Goal: Information Seeking & Learning: Learn about a topic

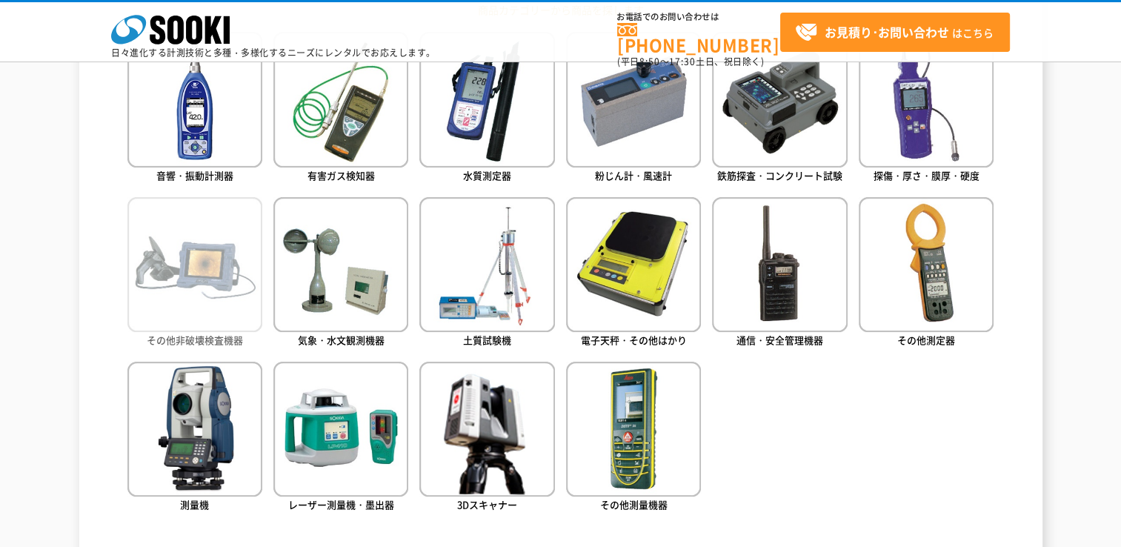
scroll to position [593, 0]
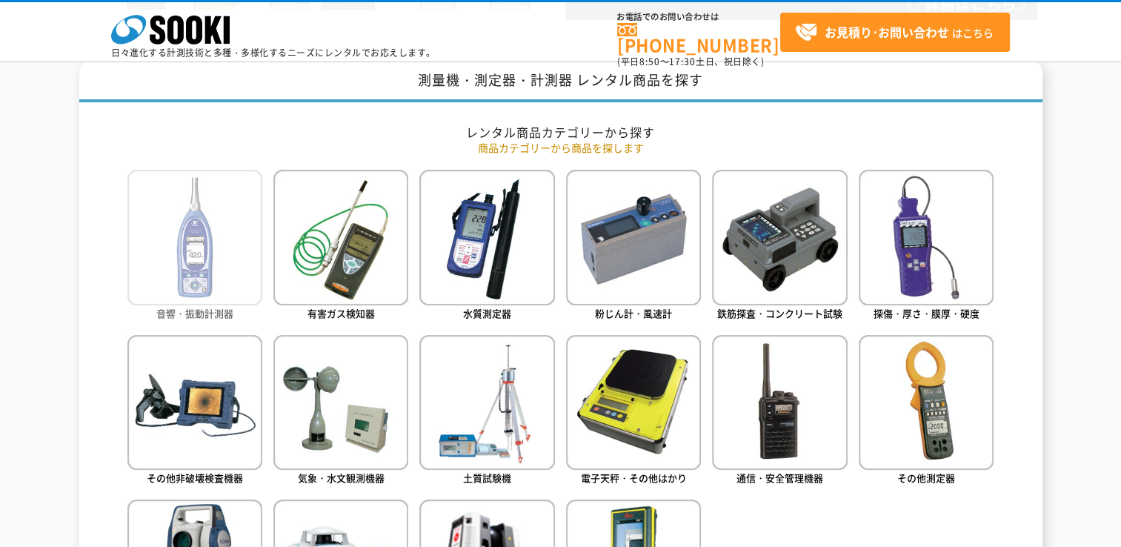
click at [187, 237] on img at bounding box center [194, 237] width 135 height 135
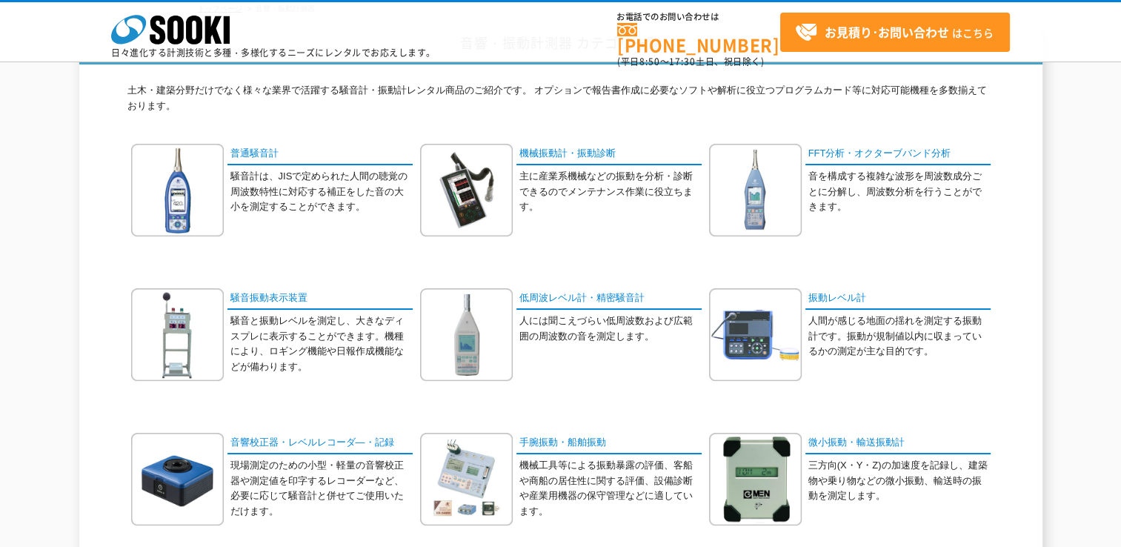
scroll to position [129, 0]
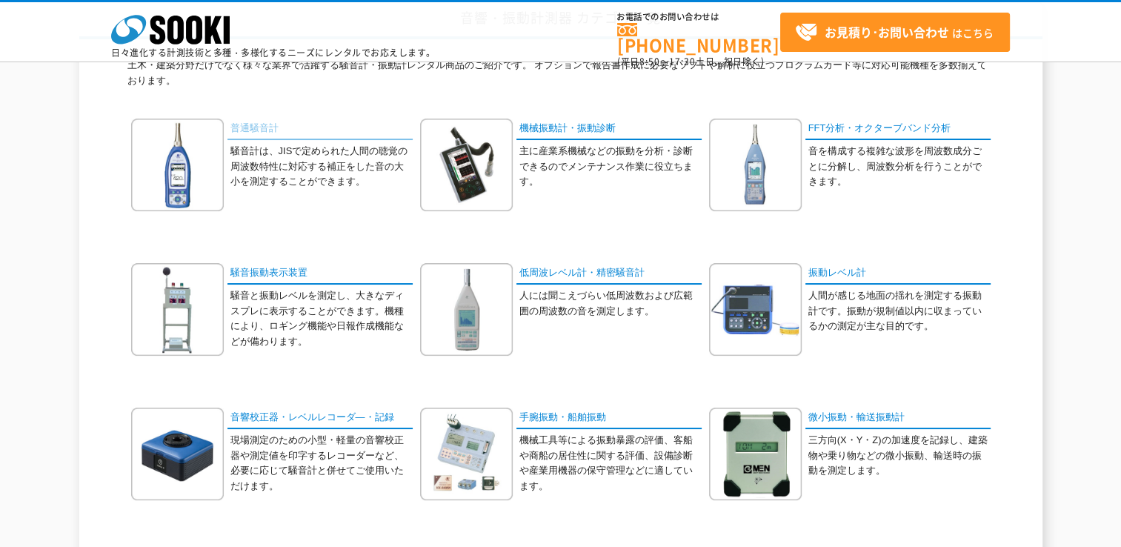
click at [246, 126] on link "普通騒音計" at bounding box center [319, 129] width 185 height 21
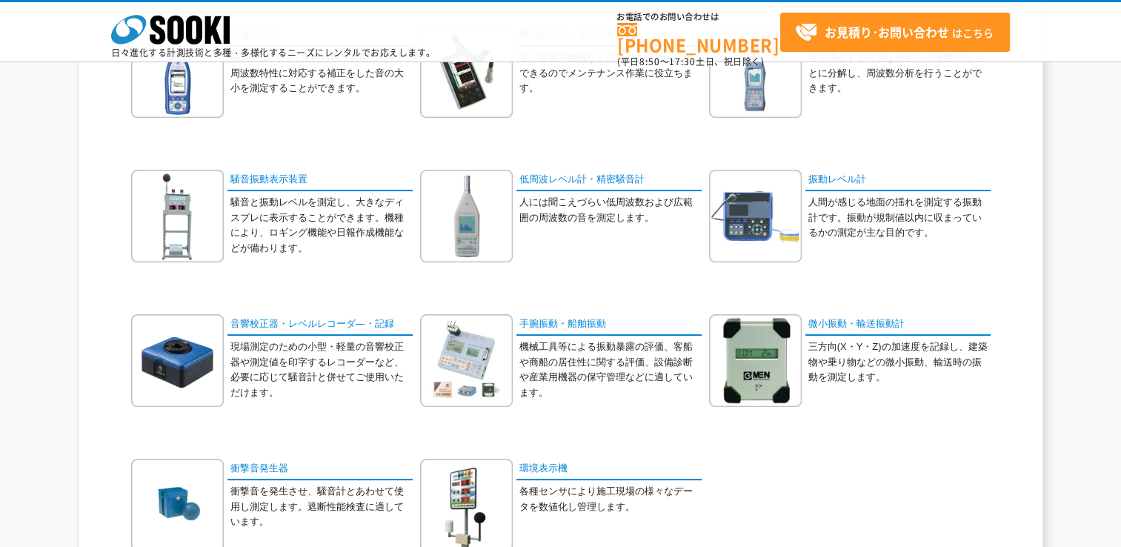
scroll to position [148, 0]
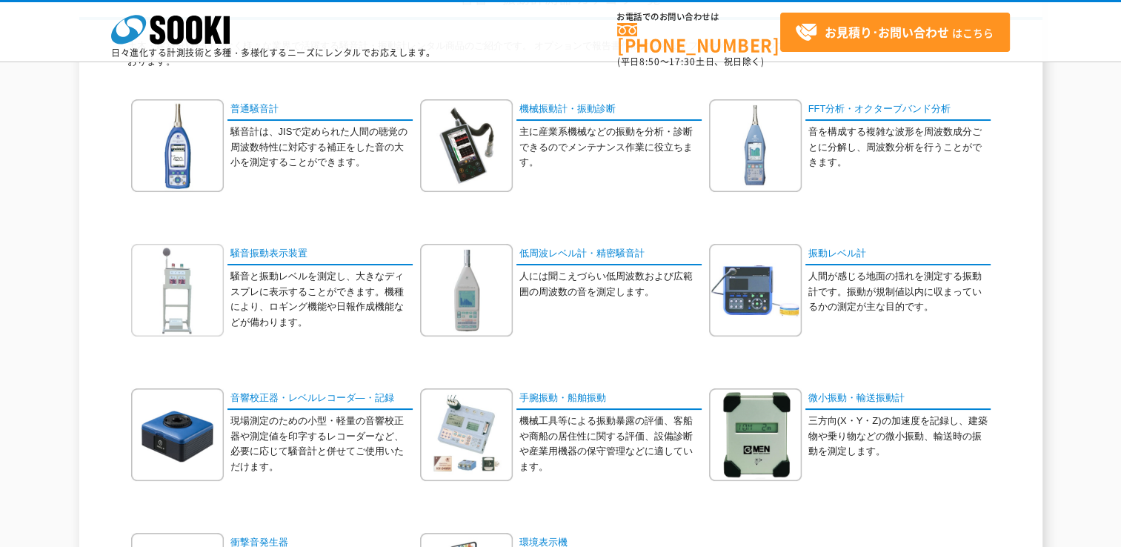
click at [181, 292] on img at bounding box center [177, 290] width 93 height 93
click at [180, 162] on img at bounding box center [177, 145] width 93 height 93
click at [767, 296] on img at bounding box center [755, 290] width 93 height 93
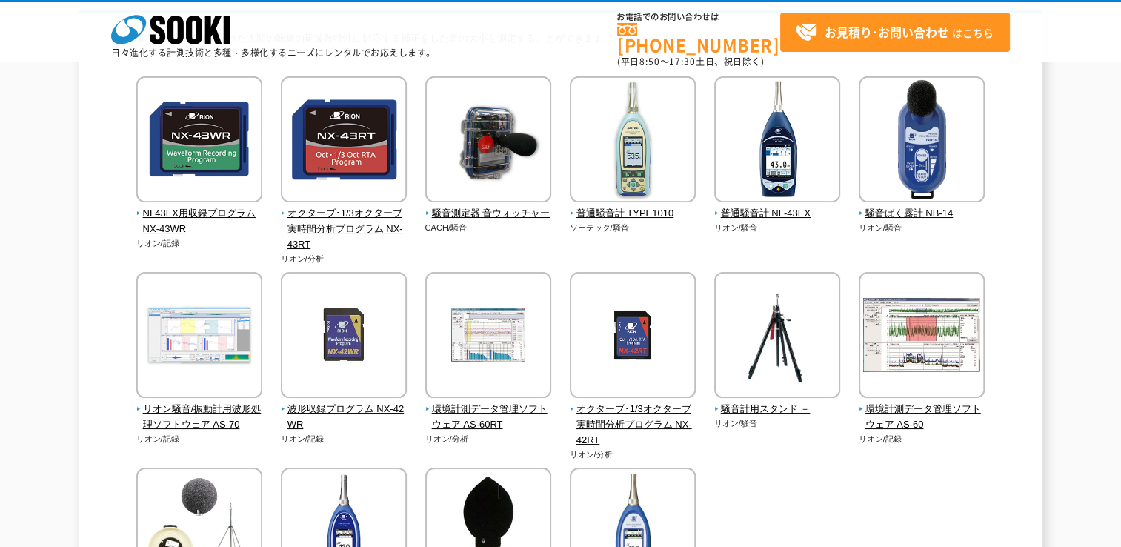
scroll to position [130, 0]
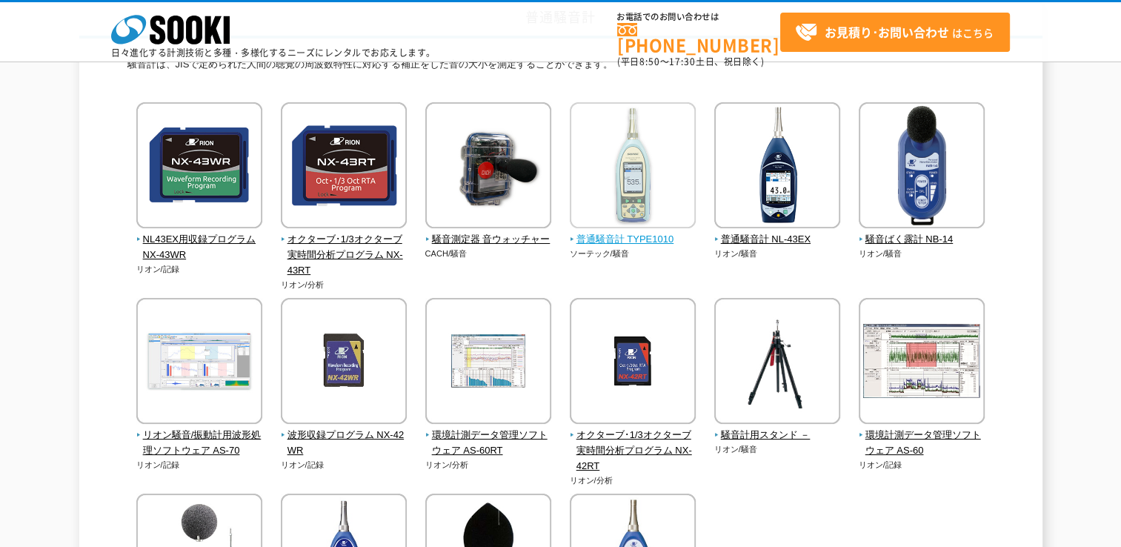
click at [645, 208] on img at bounding box center [633, 167] width 126 height 130
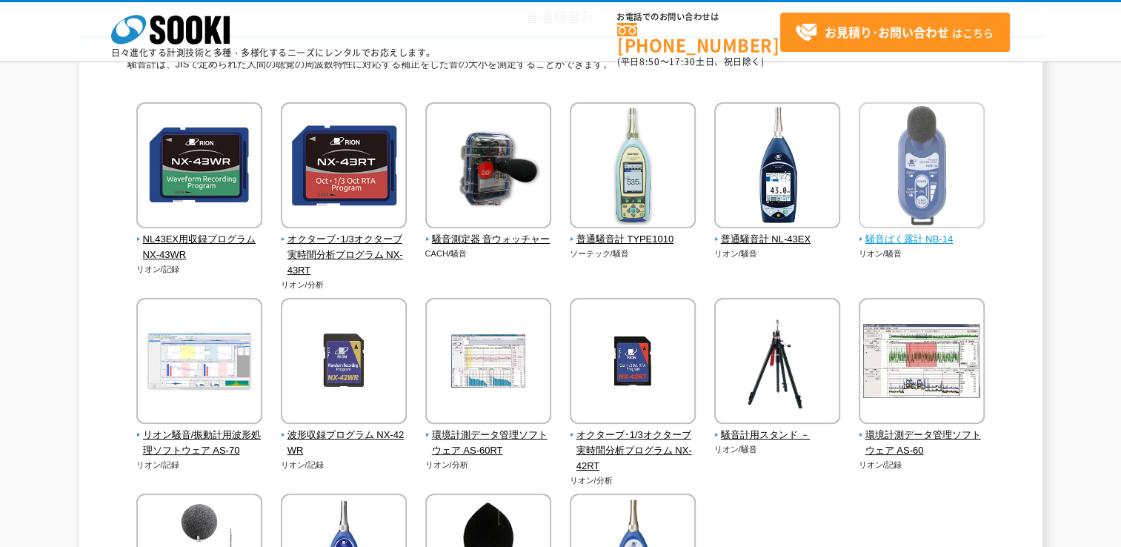
click at [886, 239] on span "騒音ばく露計 NB-14" at bounding box center [922, 240] width 127 height 16
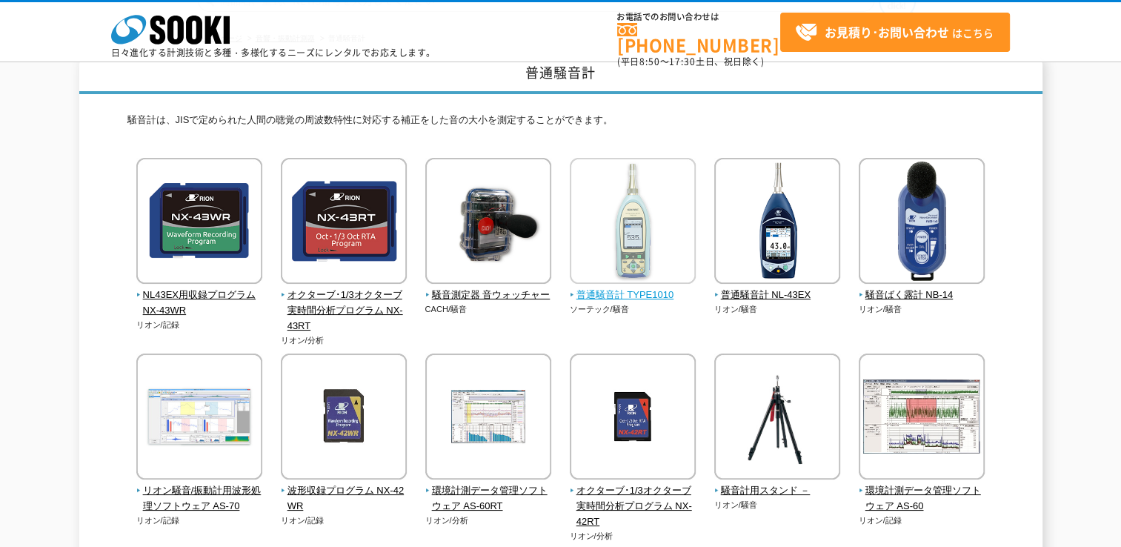
scroll to position [148, 0]
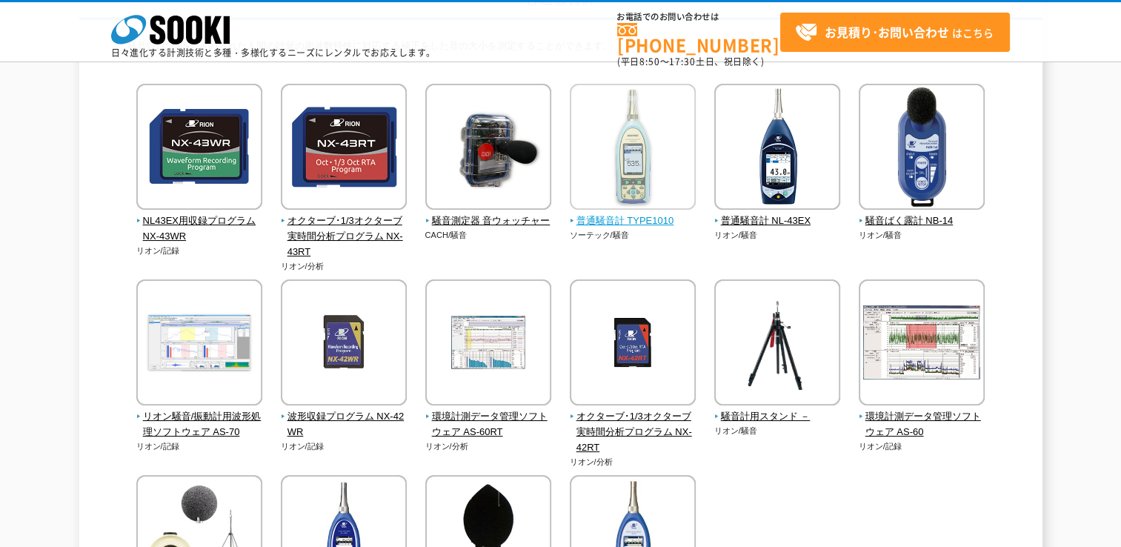
click at [615, 213] on span "普通騒音計 TYPE1010" at bounding box center [633, 221] width 127 height 16
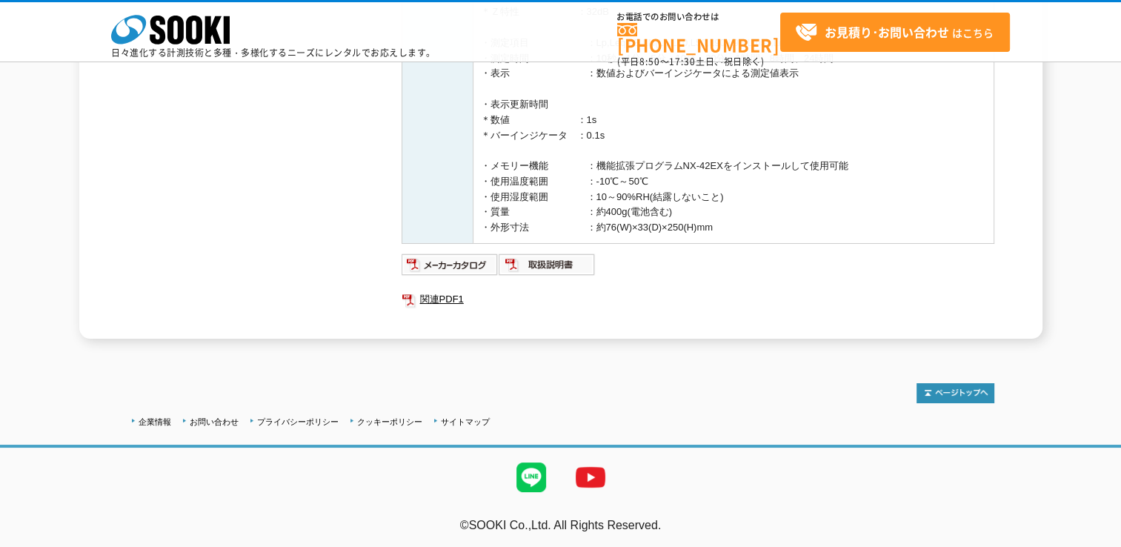
scroll to position [551, 0]
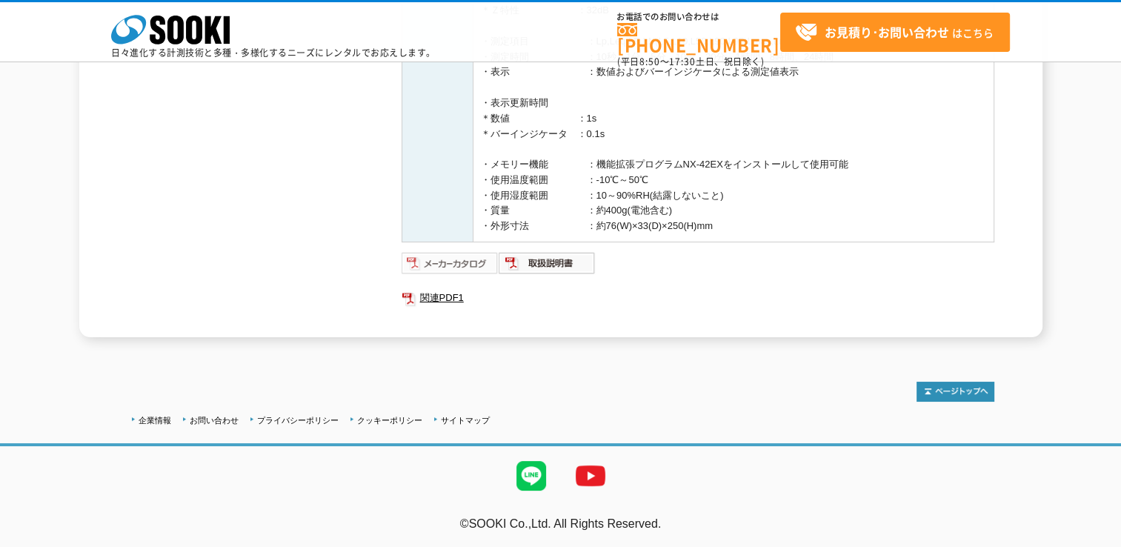
click at [462, 268] on img at bounding box center [450, 263] width 97 height 24
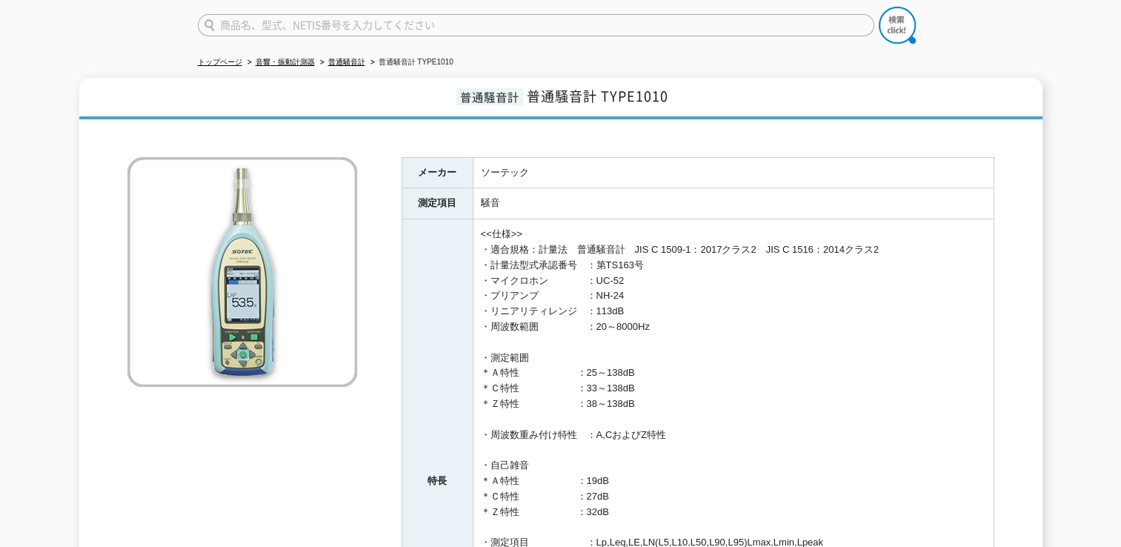
scroll to position [0, 0]
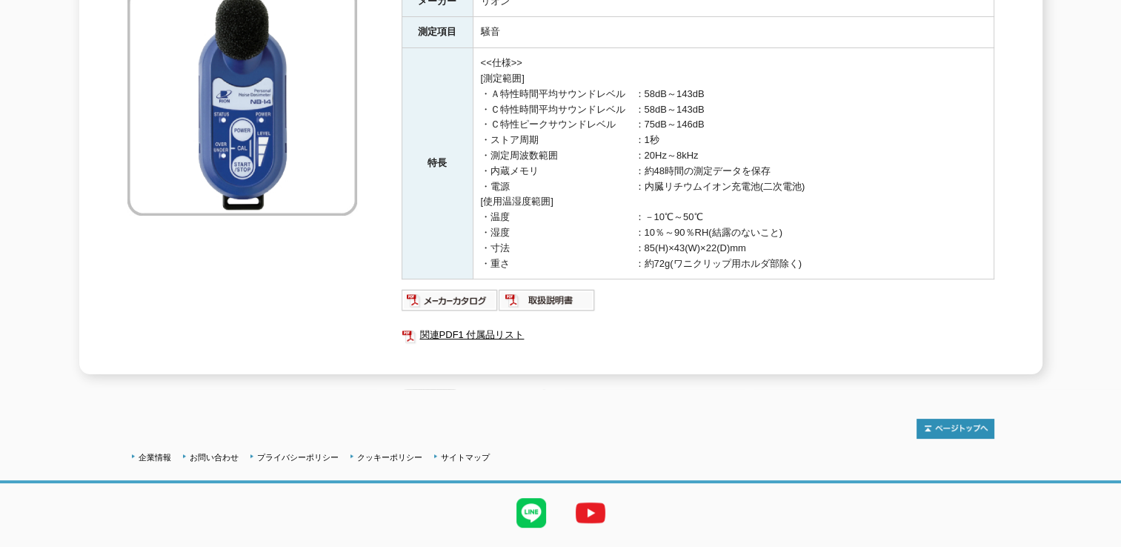
scroll to position [296, 0]
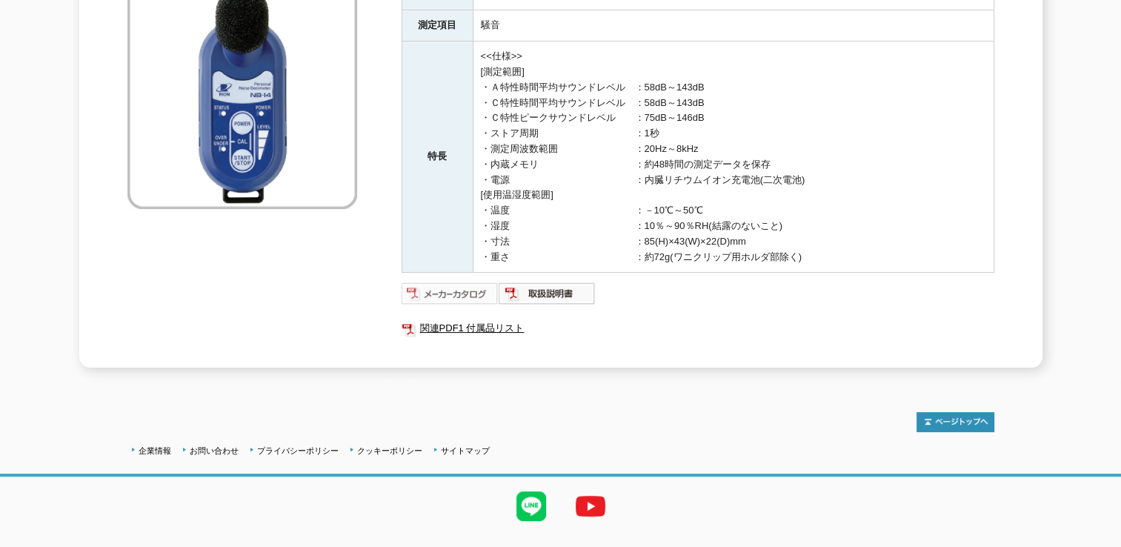
click at [456, 287] on img at bounding box center [450, 294] width 97 height 24
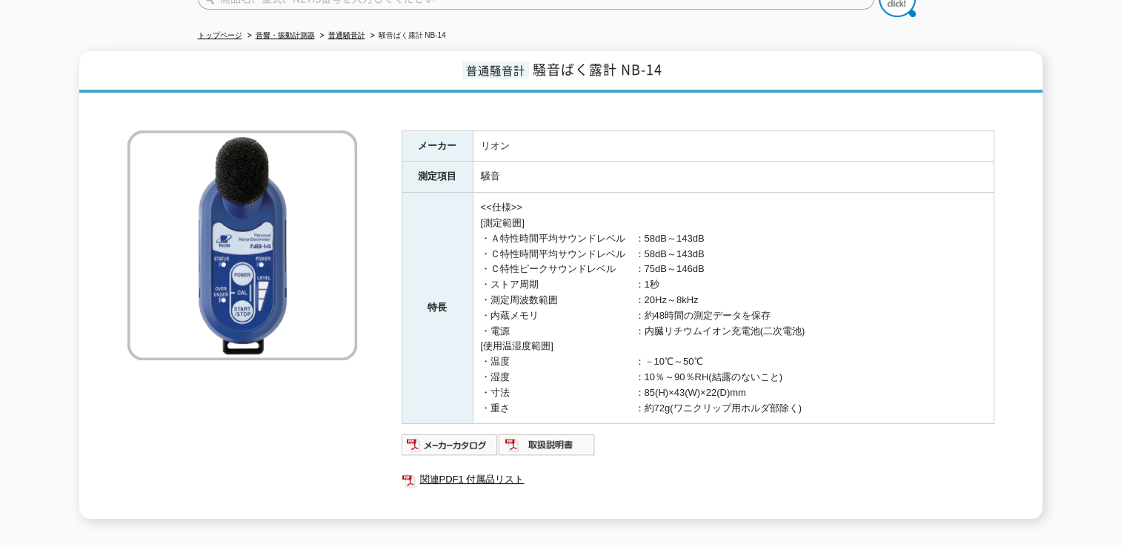
scroll to position [0, 0]
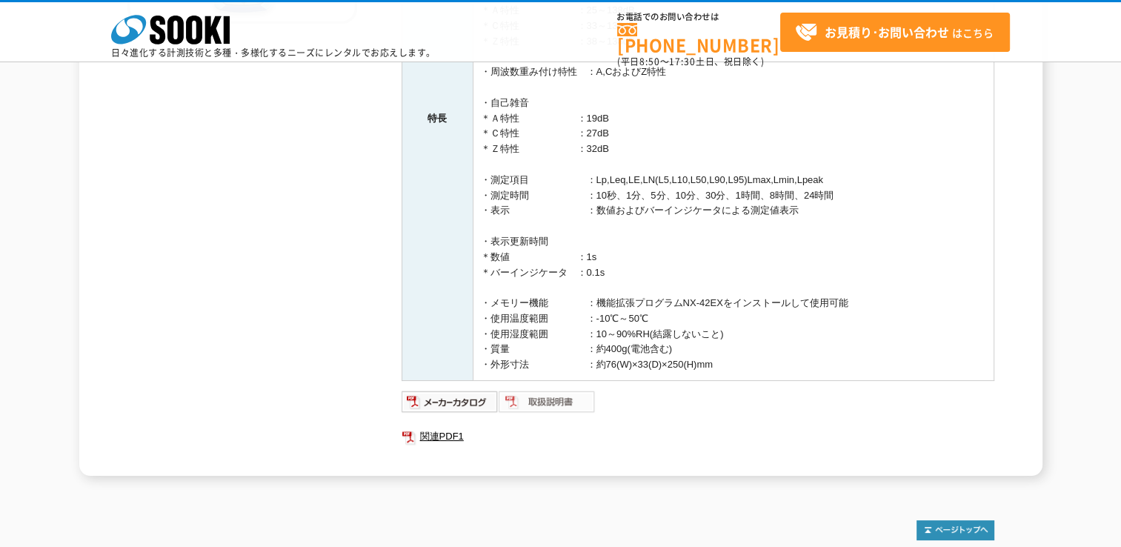
scroll to position [551, 0]
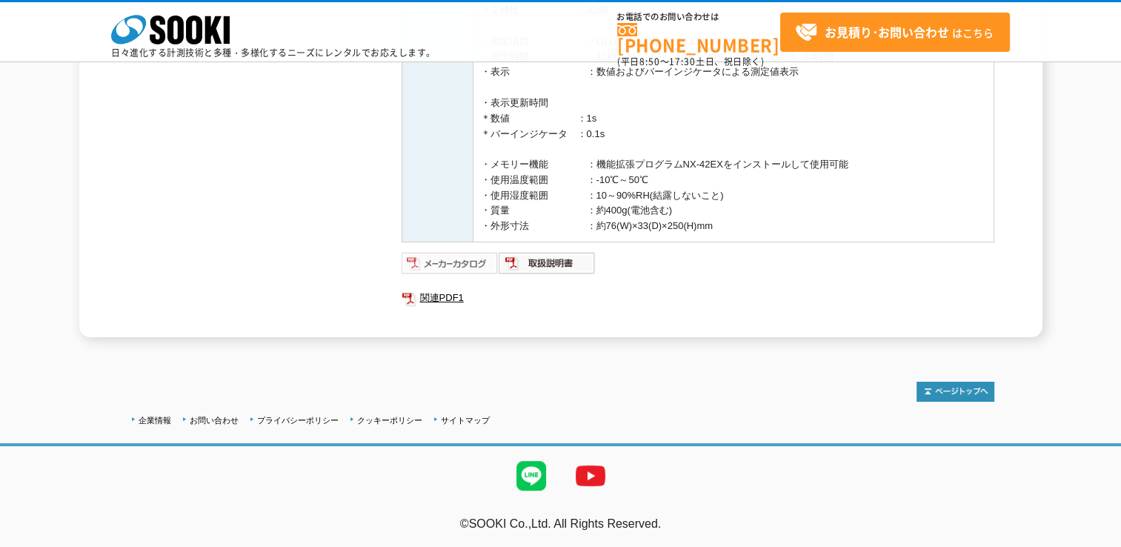
click at [448, 265] on img at bounding box center [450, 263] width 97 height 24
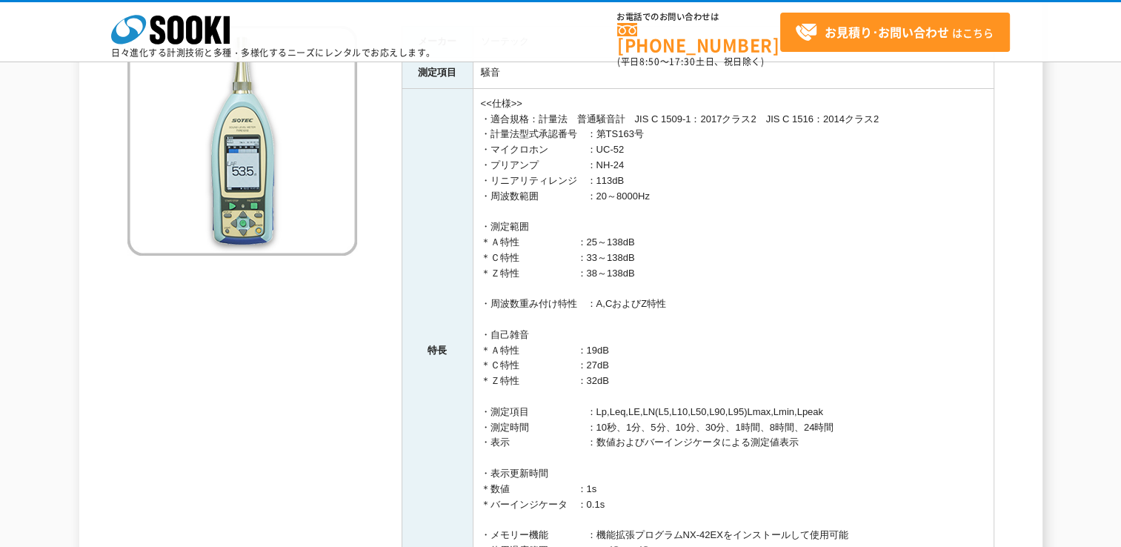
scroll to position [0, 0]
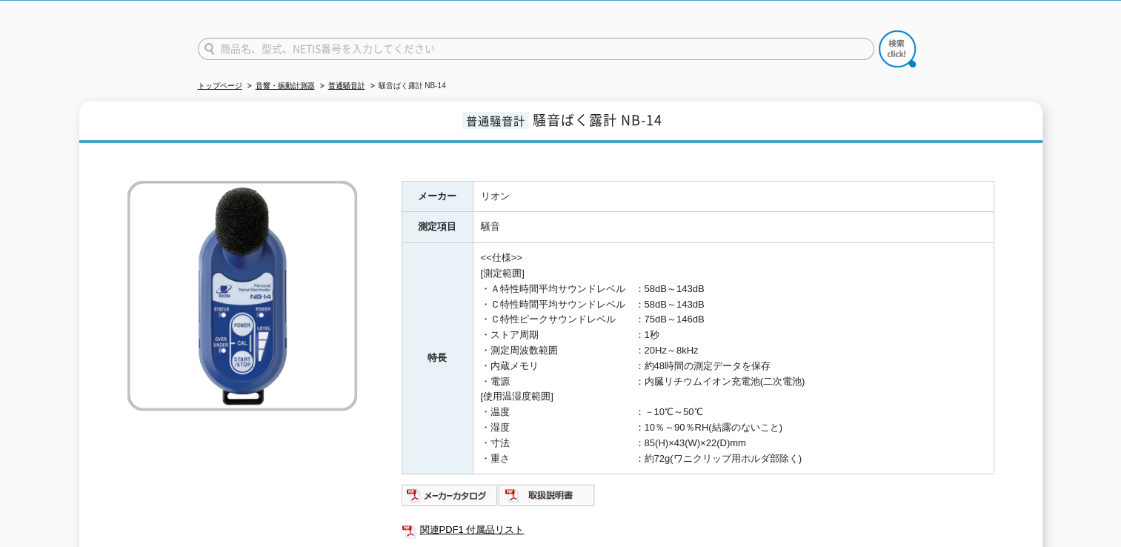
scroll to position [317, 0]
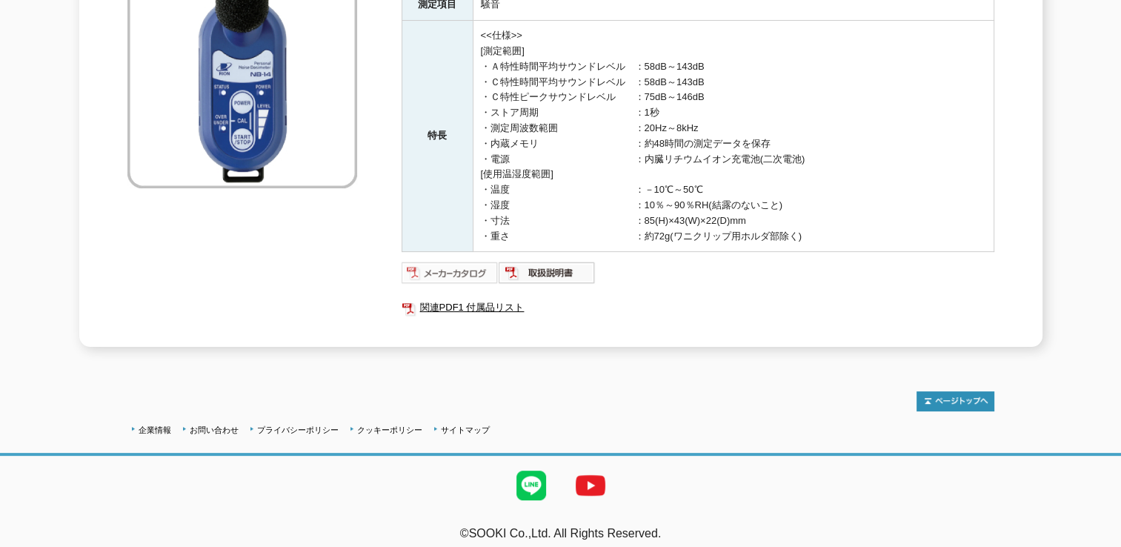
click at [433, 261] on img at bounding box center [450, 273] width 97 height 24
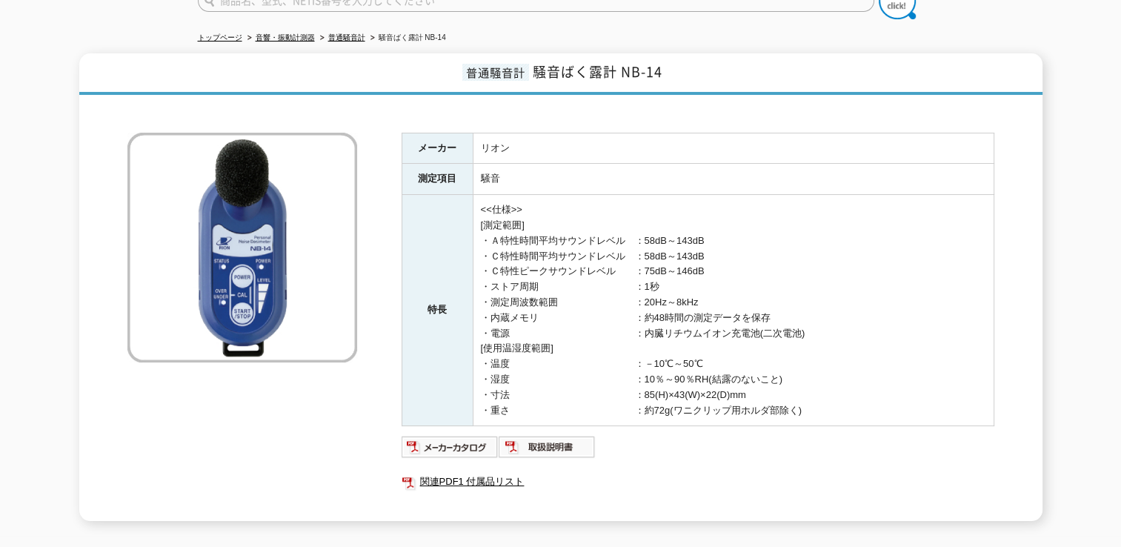
scroll to position [0, 0]
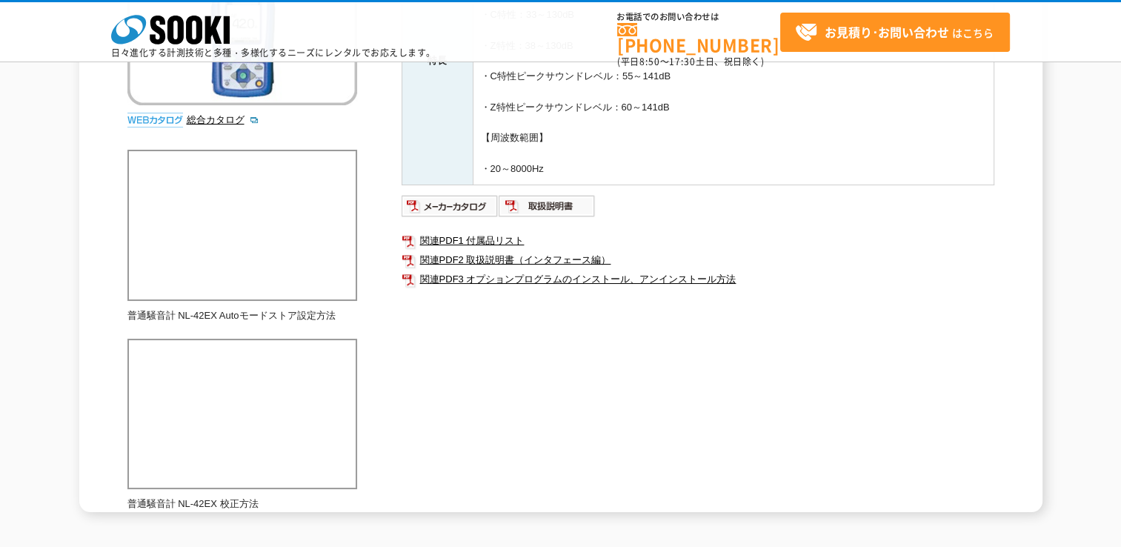
scroll to position [136, 0]
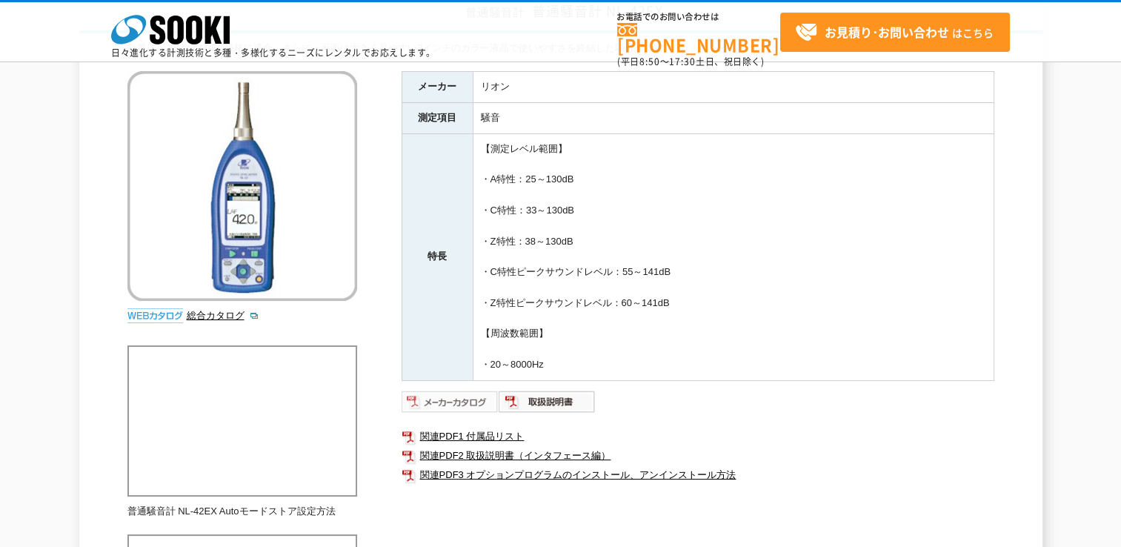
click at [462, 398] on img at bounding box center [450, 402] width 97 height 24
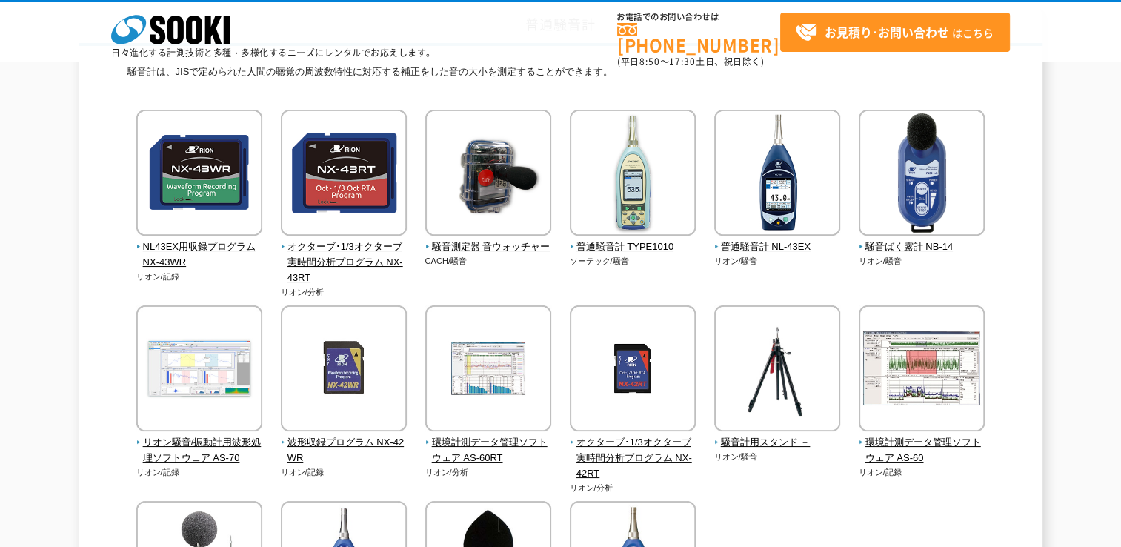
scroll to position [148, 0]
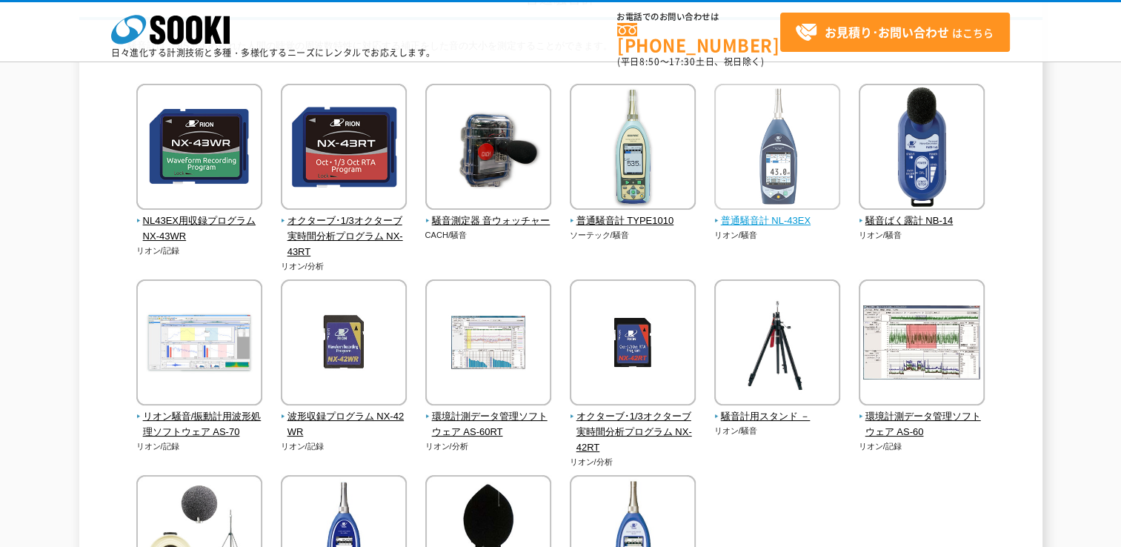
click at [769, 219] on span "普通騒音計 NL-43EX" at bounding box center [777, 221] width 127 height 16
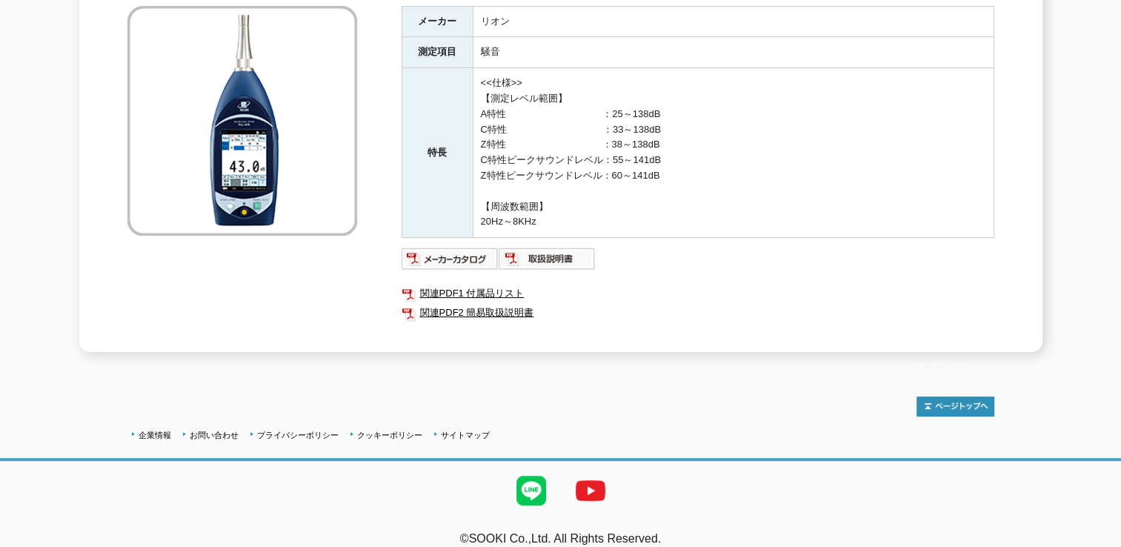
scroll to position [275, 0]
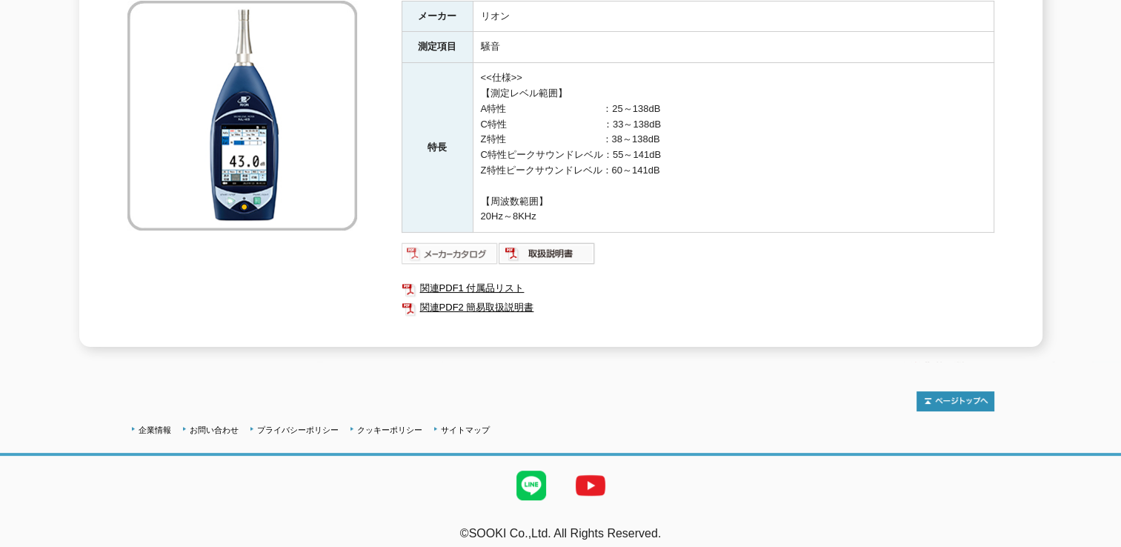
click at [468, 242] on img at bounding box center [450, 254] width 97 height 24
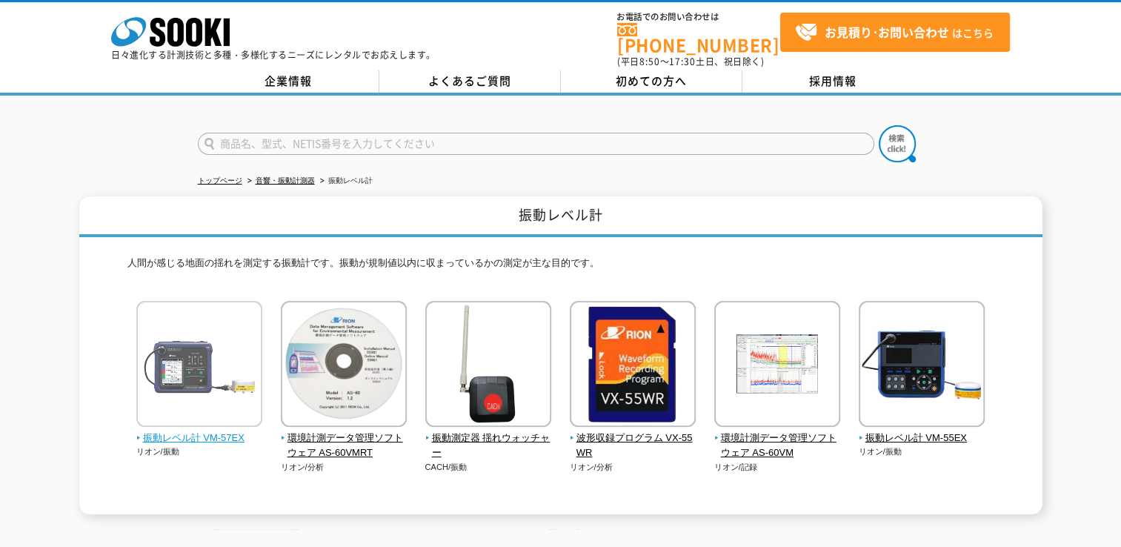
scroll to position [74, 0]
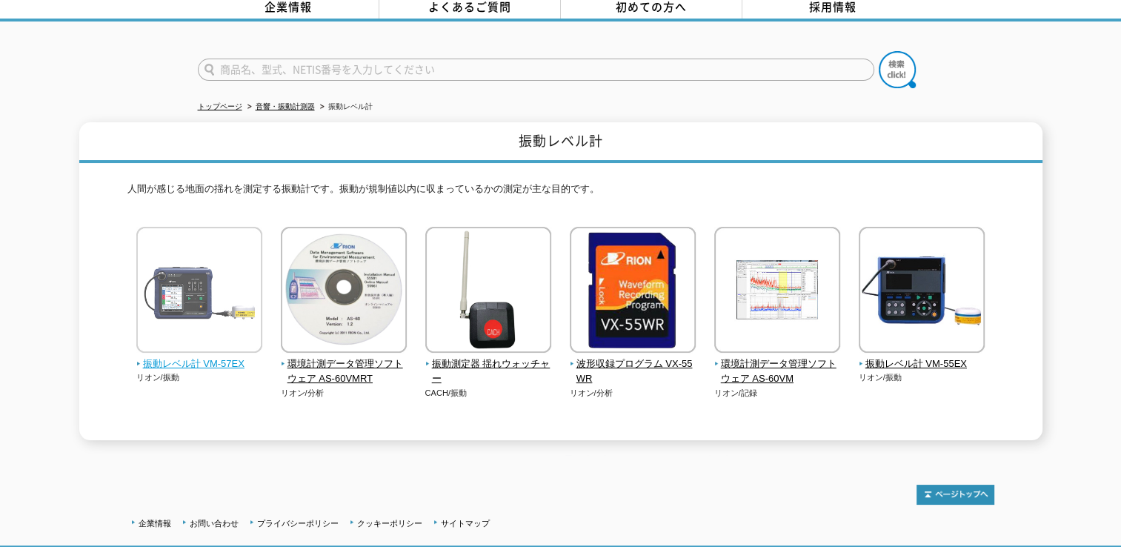
click at [200, 356] on span "振動レベル計 VM-57EX" at bounding box center [199, 364] width 127 height 16
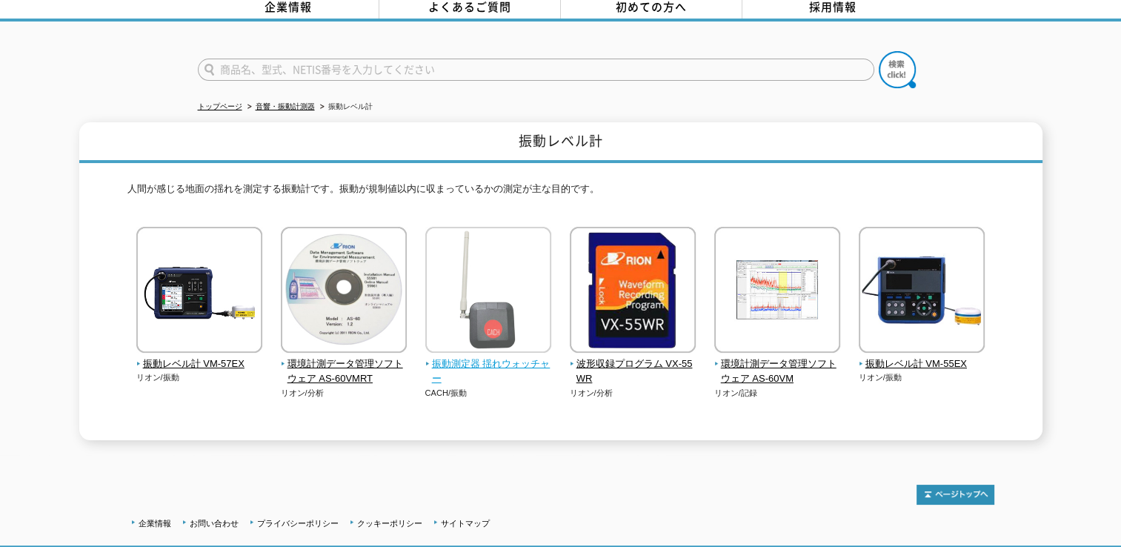
click at [518, 285] on img at bounding box center [488, 292] width 126 height 130
click at [513, 356] on span "振動測定器 揺れウォッチャー" at bounding box center [488, 371] width 127 height 31
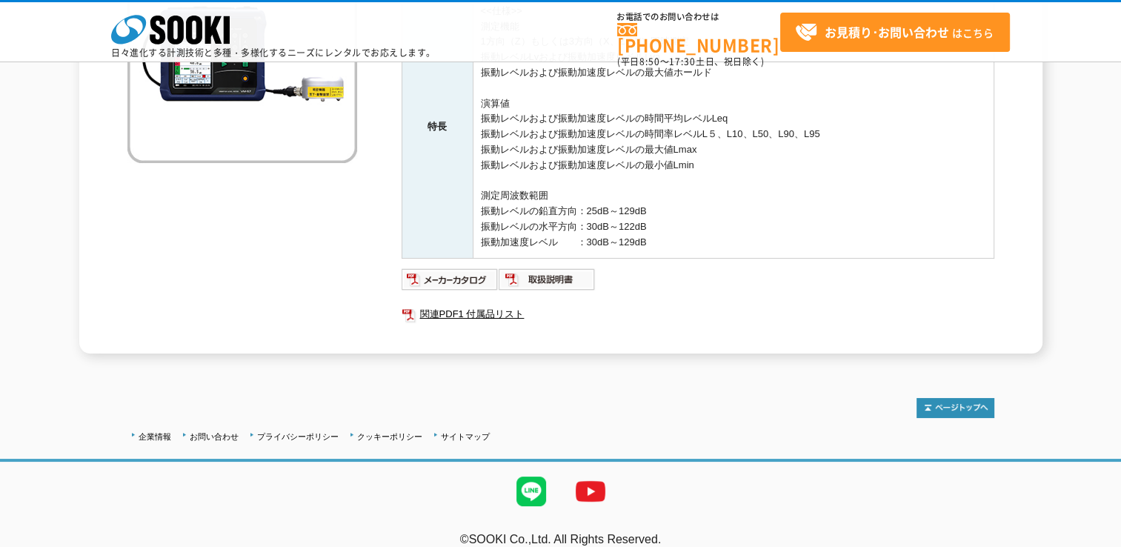
scroll to position [289, 0]
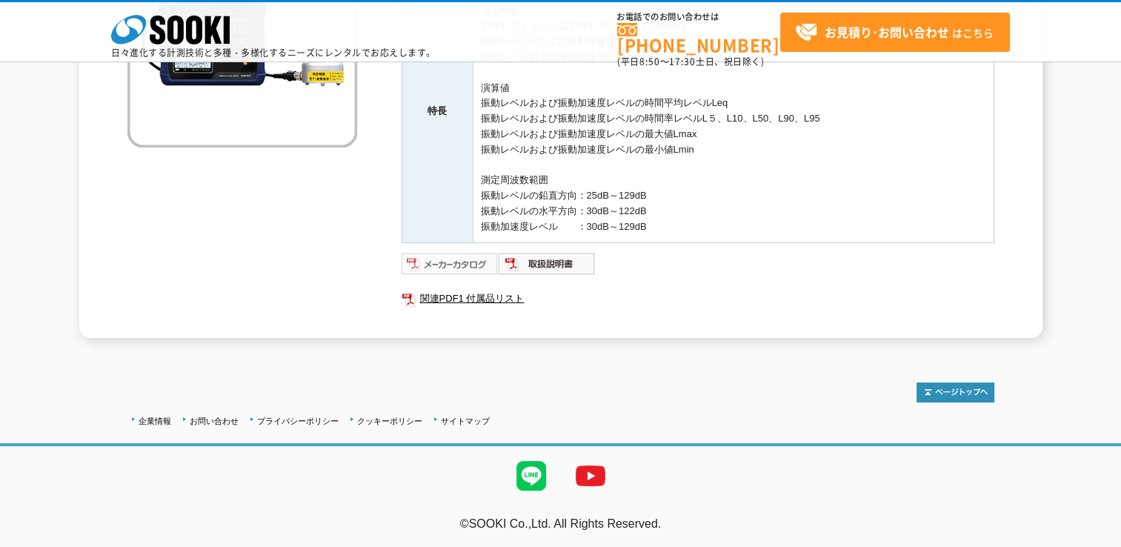
click at [460, 262] on img at bounding box center [450, 264] width 97 height 24
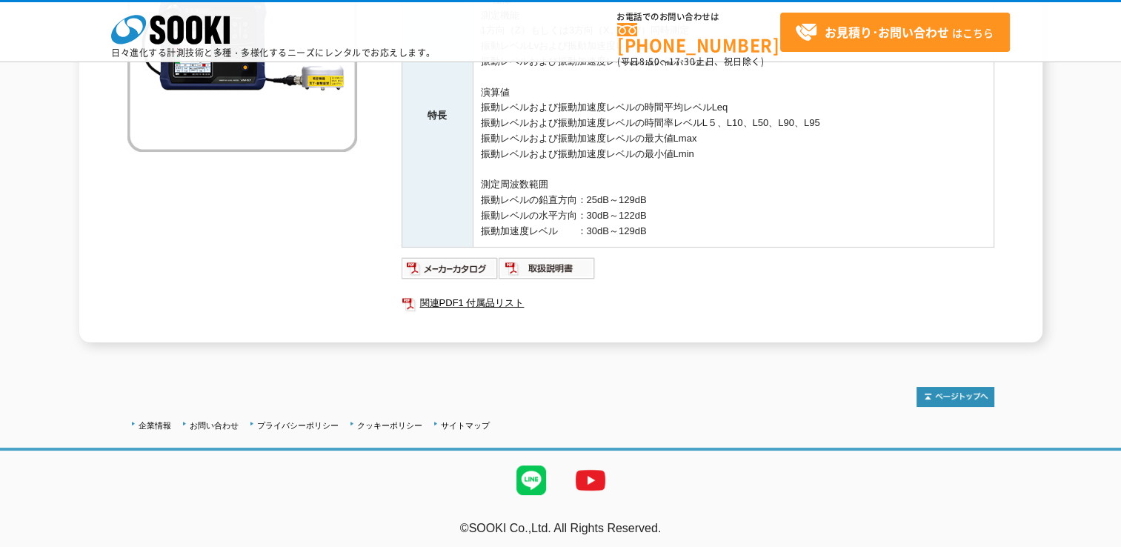
scroll to position [0, 0]
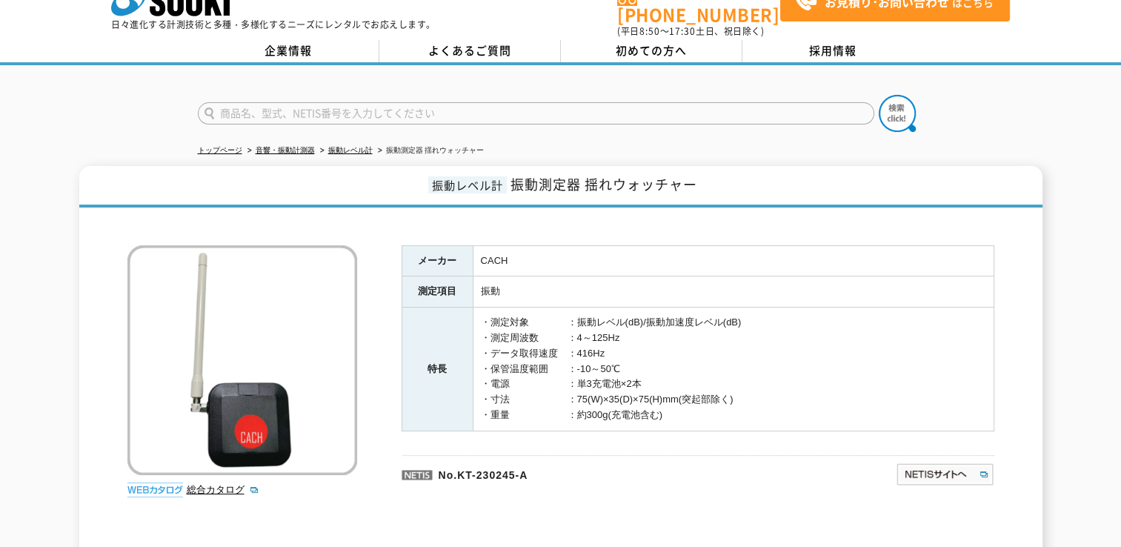
scroll to position [25, 0]
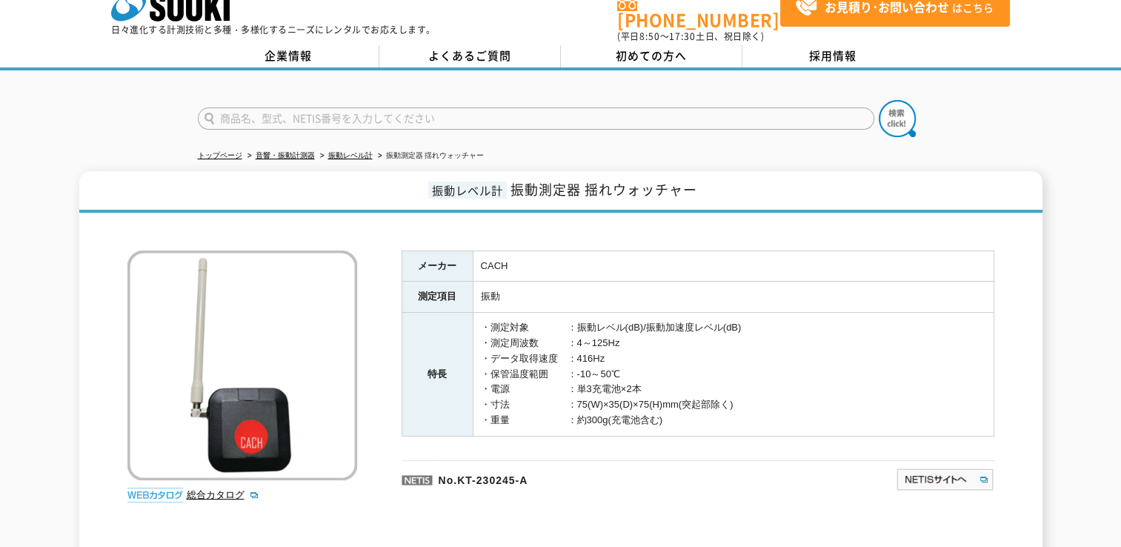
click at [151, 488] on img at bounding box center [155, 495] width 56 height 15
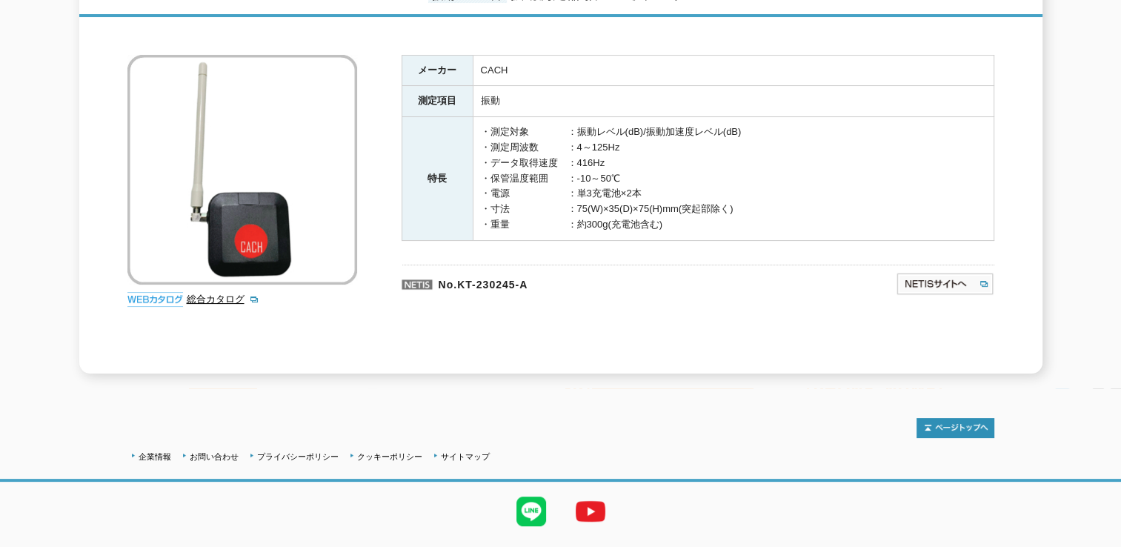
scroll to position [222, 0]
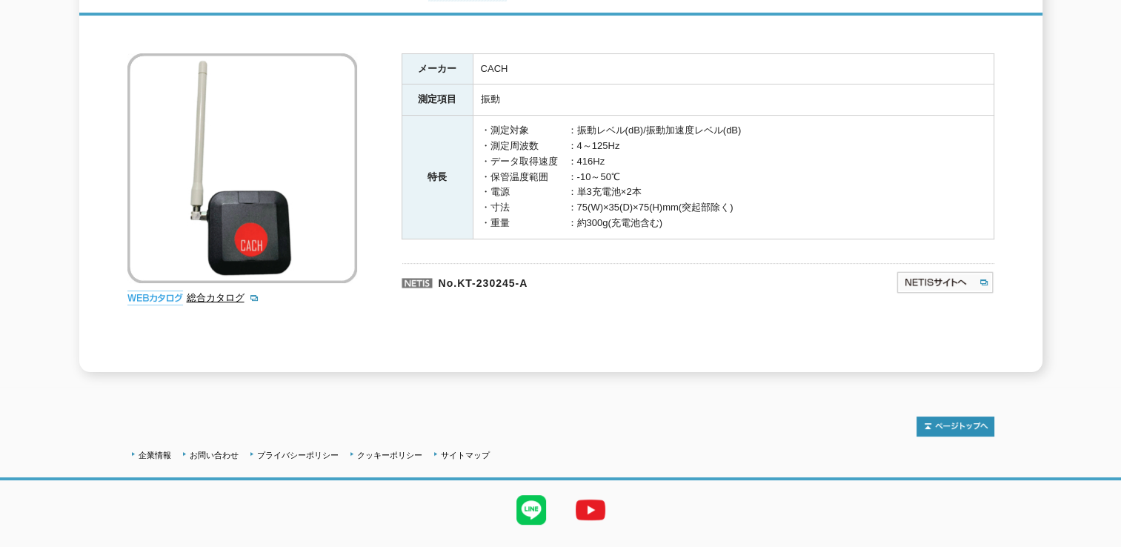
click at [168, 290] on img at bounding box center [155, 297] width 56 height 15
click at [147, 290] on img at bounding box center [155, 297] width 56 height 15
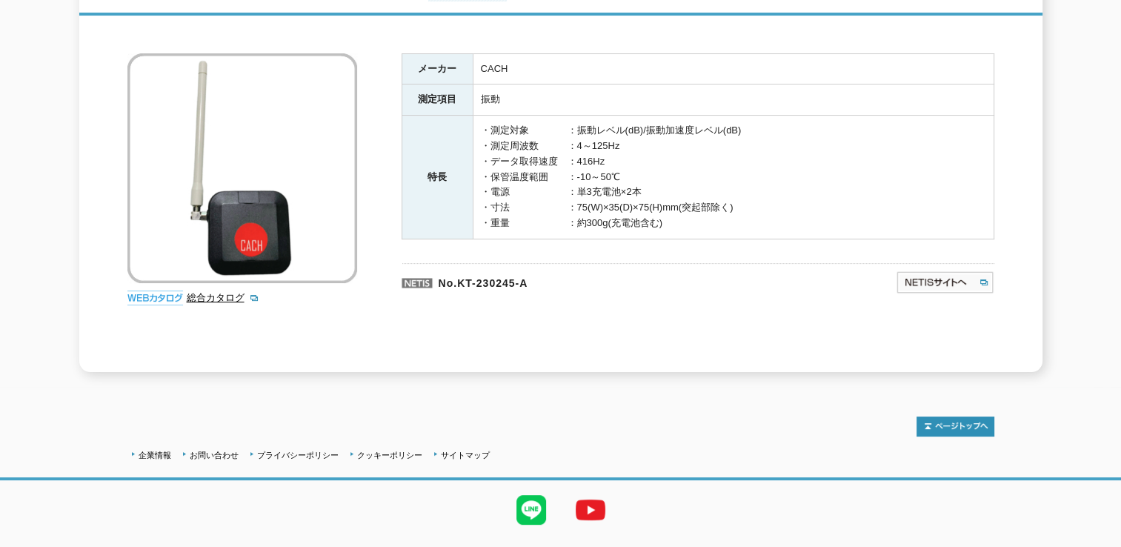
click at [147, 290] on img at bounding box center [155, 297] width 56 height 15
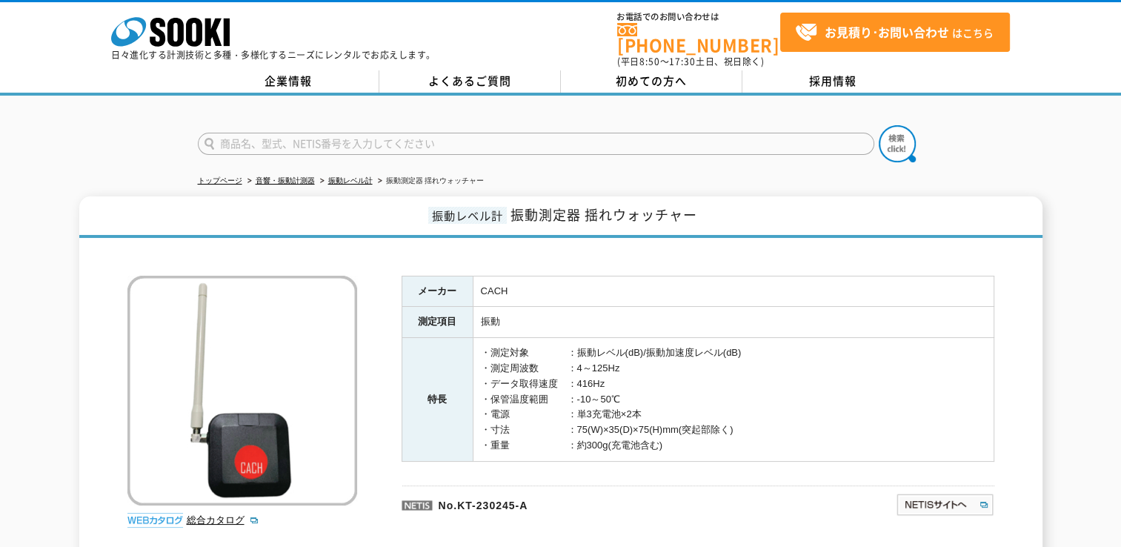
scroll to position [74, 0]
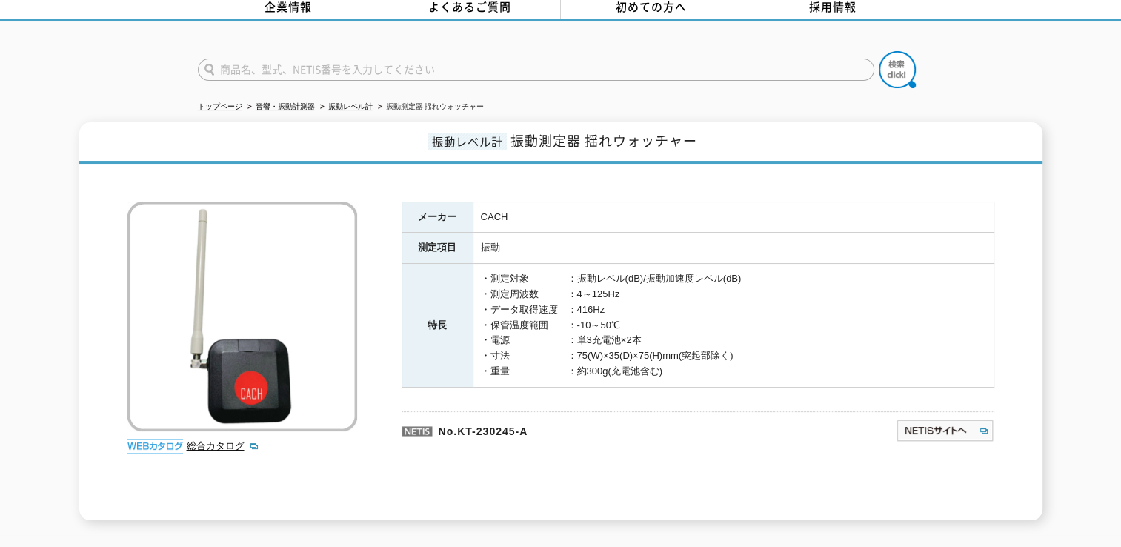
click at [165, 439] on img at bounding box center [155, 446] width 56 height 15
click at [488, 419] on p "No.KT-230245-A" at bounding box center [577, 429] width 351 height 36
click at [934, 419] on img at bounding box center [945, 431] width 99 height 24
